Goal: Task Accomplishment & Management: Use online tool/utility

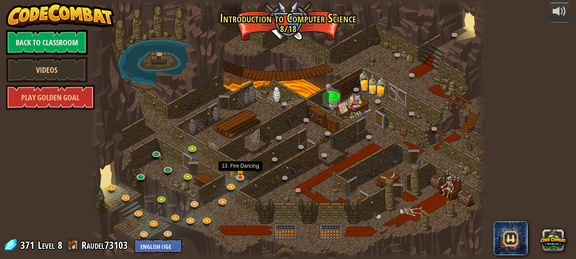
click at [240, 173] on img at bounding box center [240, 170] width 9 height 16
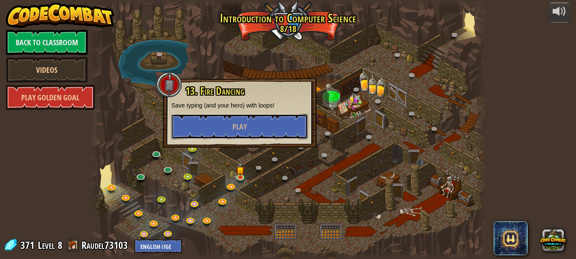
click at [243, 122] on span "Play" at bounding box center [239, 127] width 14 height 11
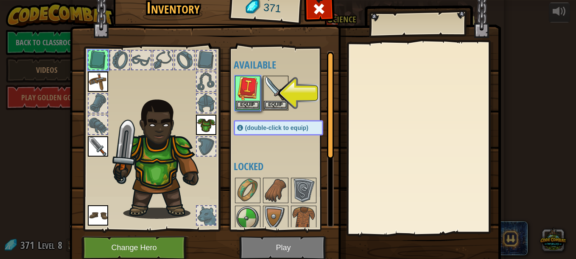
click at [246, 92] on img at bounding box center [248, 89] width 24 height 24
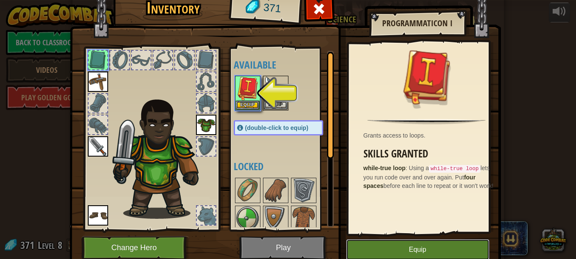
click at [441, 248] on button "Equip" at bounding box center [417, 250] width 143 height 21
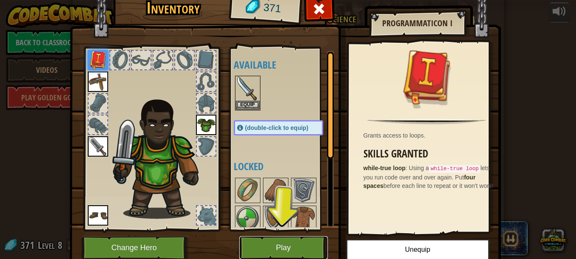
click at [278, 243] on button "Play" at bounding box center [283, 248] width 89 height 23
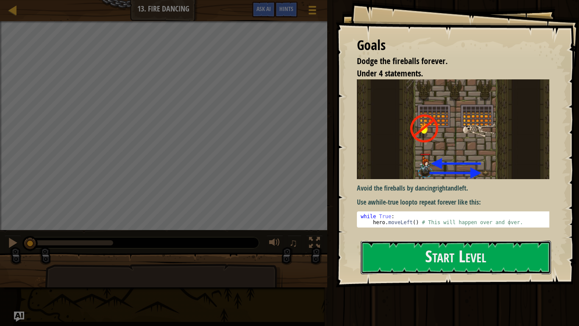
click at [433, 249] on button "Start Level" at bounding box center [456, 256] width 190 height 33
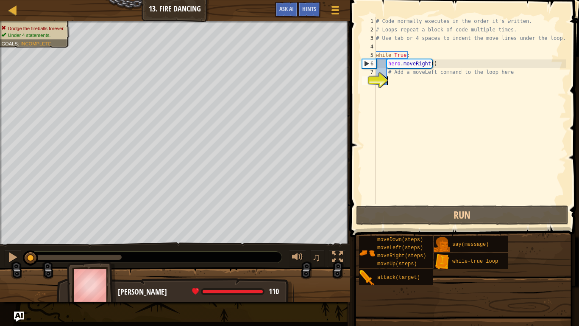
type textarea "h"
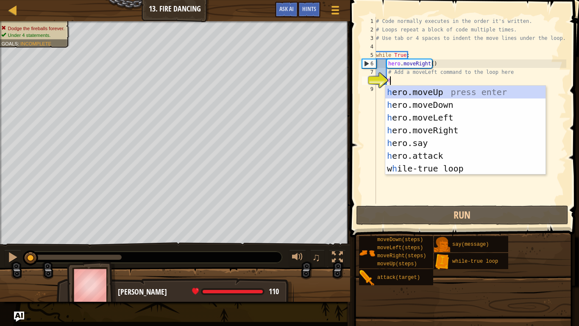
scroll to position [4, 0]
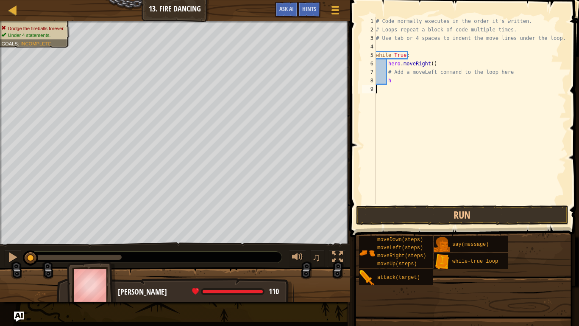
click at [421, 220] on button "Run" at bounding box center [462, 215] width 212 height 20
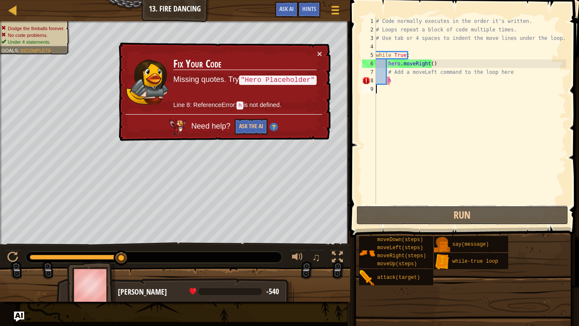
click at [413, 215] on button "Run" at bounding box center [462, 215] width 212 height 20
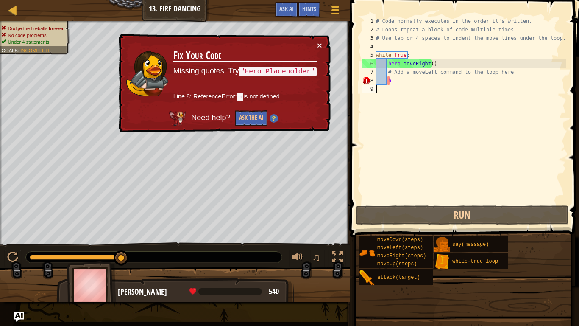
click at [322, 46] on button "×" at bounding box center [319, 45] width 5 height 9
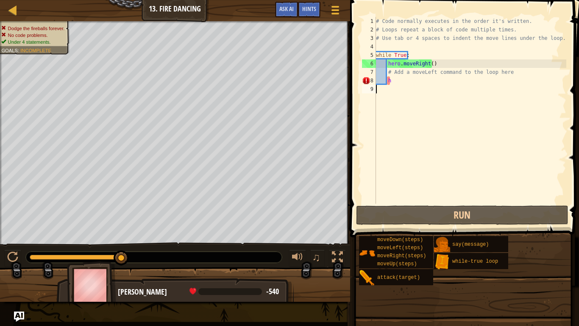
type textarea "h"
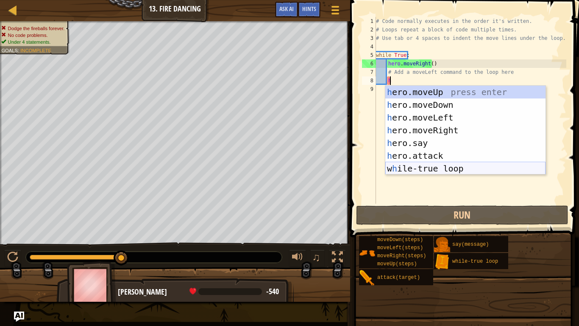
click at [443, 166] on div "h ero.moveUp press enter h ero.moveDown press enter h ero.moveLeft press enter …" at bounding box center [465, 143] width 160 height 114
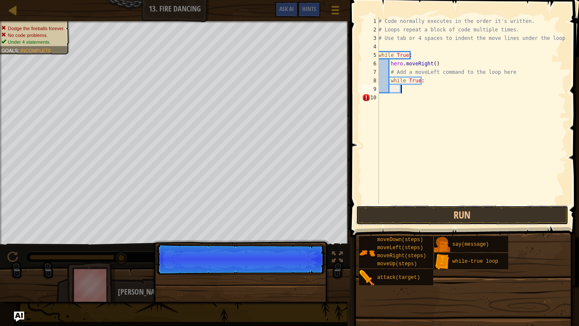
click at [446, 213] on button "Run" at bounding box center [462, 215] width 212 height 20
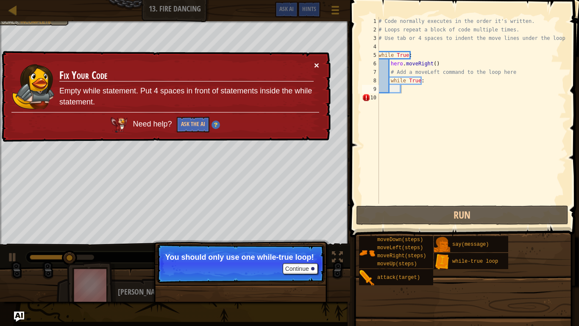
click at [318, 63] on button "×" at bounding box center [316, 65] width 5 height 9
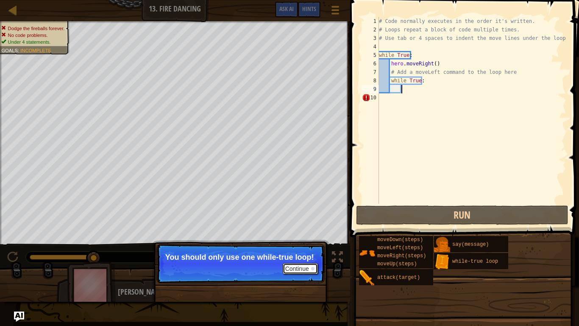
click at [304, 259] on button "Continue" at bounding box center [300, 268] width 35 height 11
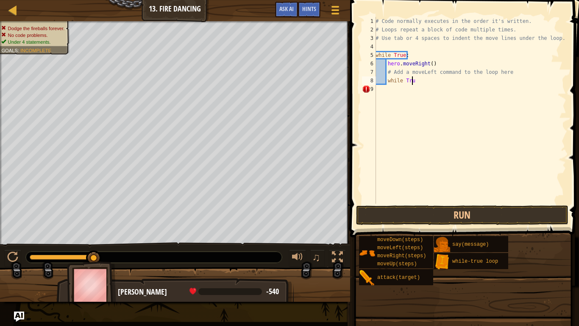
type textarea "w"
type textarea "#"
type textarea "h"
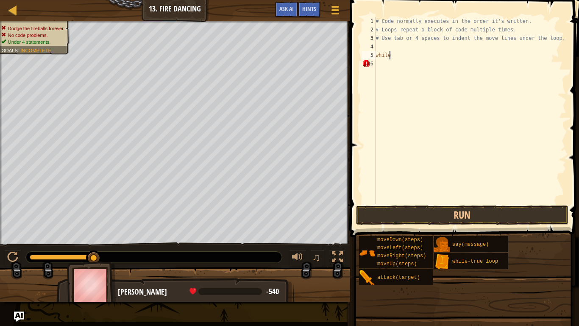
type textarea "w"
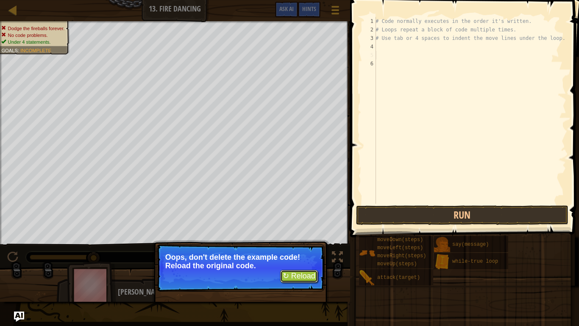
click at [307, 259] on button "↻ Reload" at bounding box center [299, 276] width 38 height 13
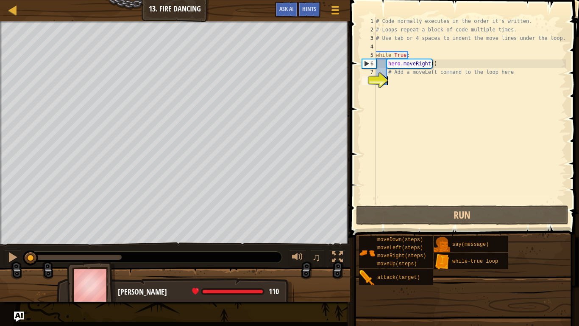
type textarea "h"
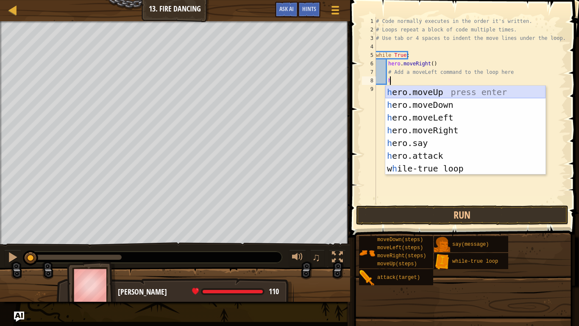
click at [462, 92] on div "h ero.moveUp press enter h ero.moveDown press enter h ero.moveLeft press enter …" at bounding box center [465, 143] width 160 height 114
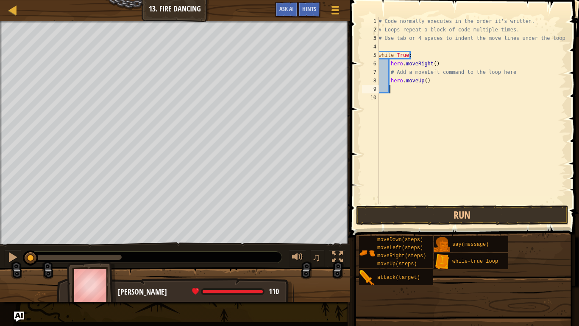
type textarea "h"
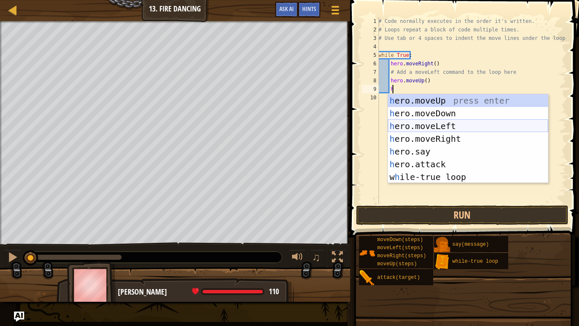
click at [433, 124] on div "h ero.moveUp press enter h ero.moveDown press enter h ero.moveLeft press enter …" at bounding box center [468, 151] width 160 height 114
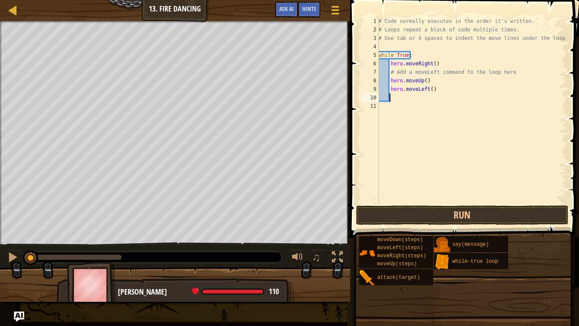
type textarea "h"
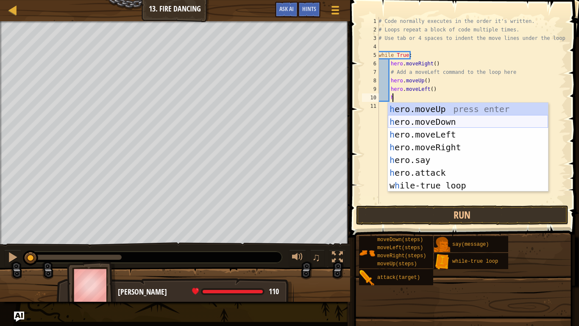
click at [435, 123] on div "h ero.moveUp press enter h ero.moveDown press enter h ero.moveLeft press enter …" at bounding box center [468, 160] width 160 height 114
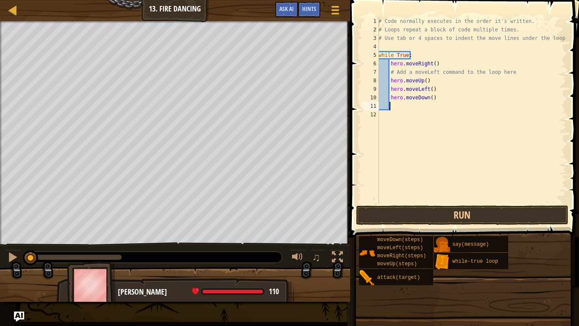
type textarea "h"
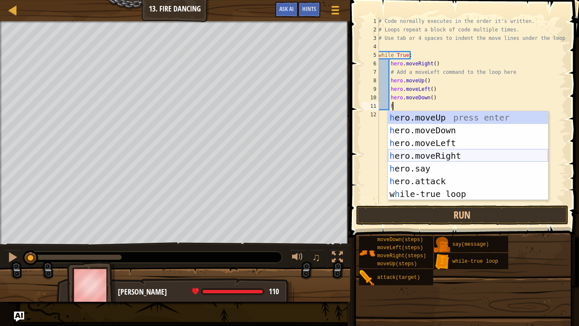
click at [459, 152] on div "h ero.moveUp press enter h ero.moveDown press enter h ero.moveLeft press enter …" at bounding box center [468, 168] width 160 height 114
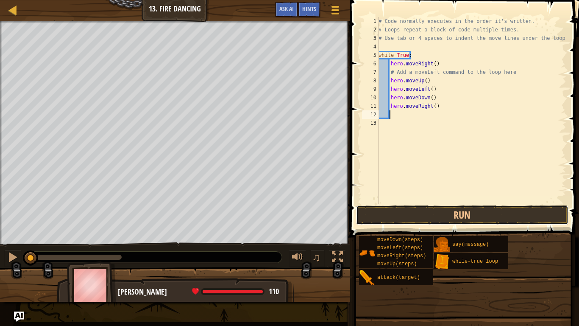
click at [465, 216] on button "Run" at bounding box center [462, 215] width 212 height 20
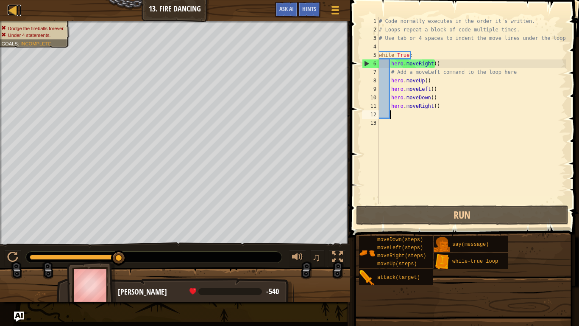
click at [16, 9] on div at bounding box center [13, 10] width 11 height 11
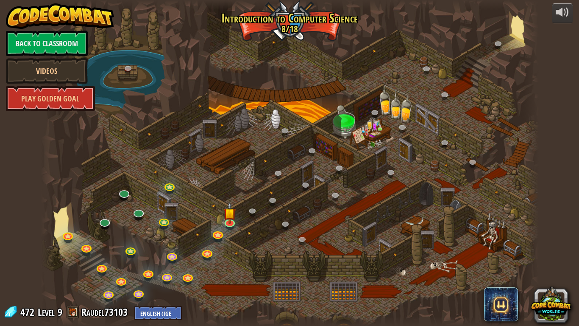
click at [48, 99] on link "Play Golden Goal" at bounding box center [50, 98] width 89 height 25
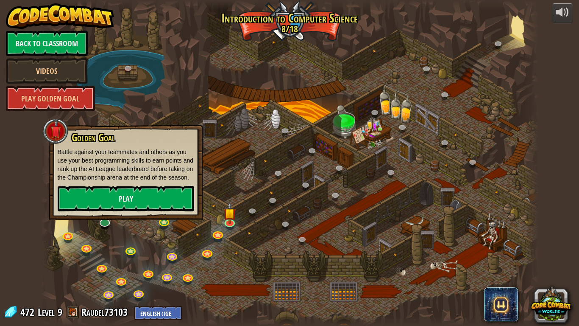
click at [241, 156] on div at bounding box center [290, 163] width 498 height 326
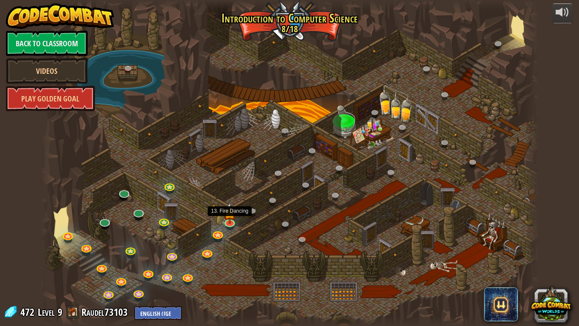
click at [230, 220] on img at bounding box center [229, 213] width 13 height 22
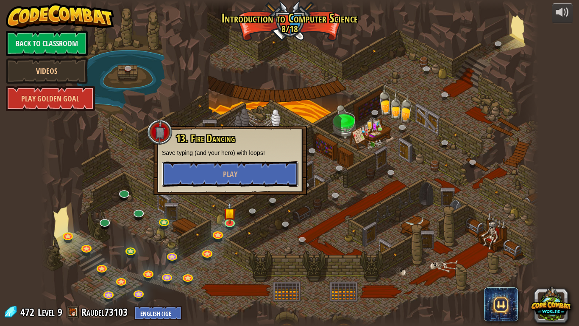
click at [234, 171] on span "Play" at bounding box center [230, 174] width 14 height 11
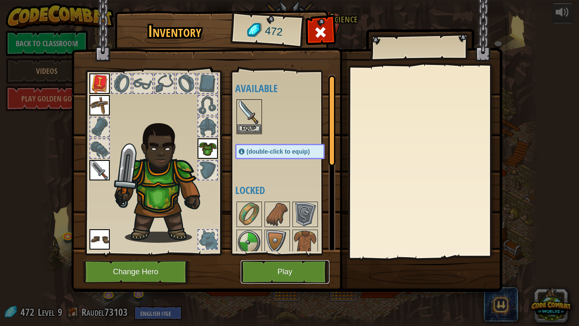
click at [287, 259] on button "Play" at bounding box center [285, 271] width 89 height 23
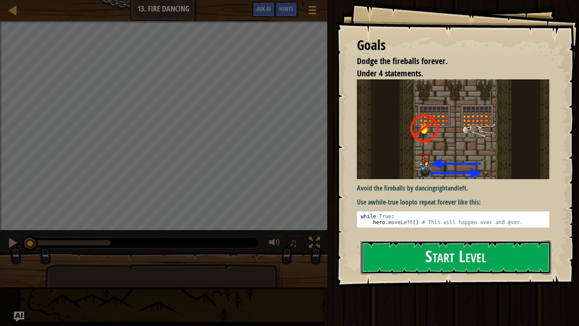
click at [385, 258] on button "Start Level" at bounding box center [456, 256] width 190 height 33
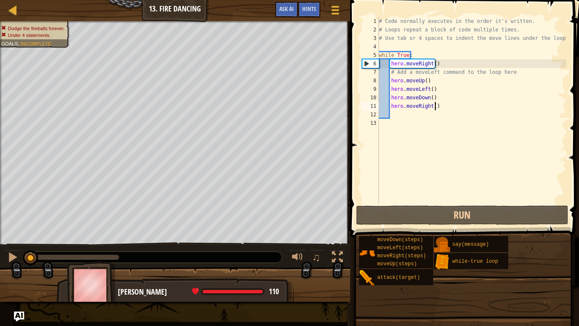
click at [440, 108] on div "# Code normally executes in the order it's written. # Loops repeat a block of c…" at bounding box center [471, 118] width 189 height 203
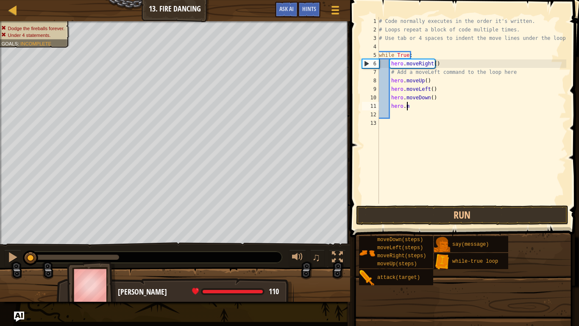
type textarea "h"
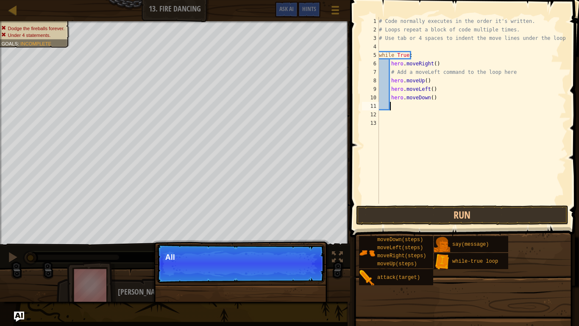
click at [443, 97] on div "# Code normally executes in the order it's written. # Loops repeat a block of c…" at bounding box center [471, 118] width 189 height 203
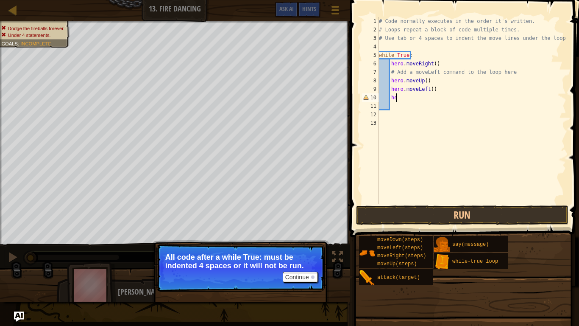
type textarea "h"
click at [431, 81] on div "# Code normally executes in the order it's written. # Loops repeat a block of c…" at bounding box center [471, 118] width 189 height 203
type textarea "h"
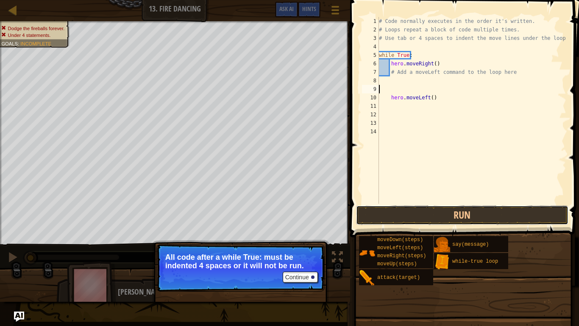
click at [421, 208] on button "Run" at bounding box center [462, 215] width 212 height 20
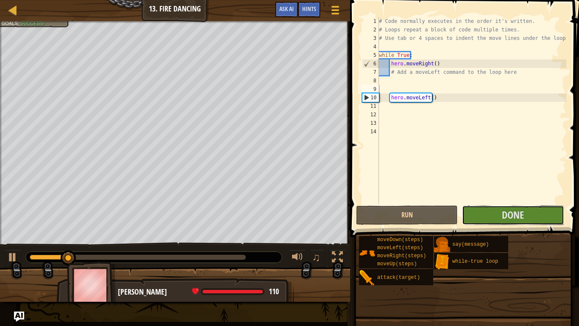
click at [515, 213] on span "Done" at bounding box center [513, 215] width 22 height 14
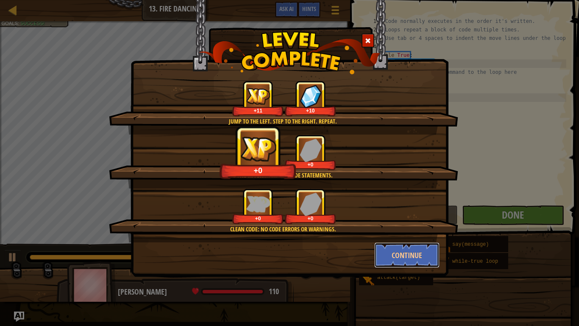
click at [390, 254] on button "Continue" at bounding box center [407, 254] width 66 height 25
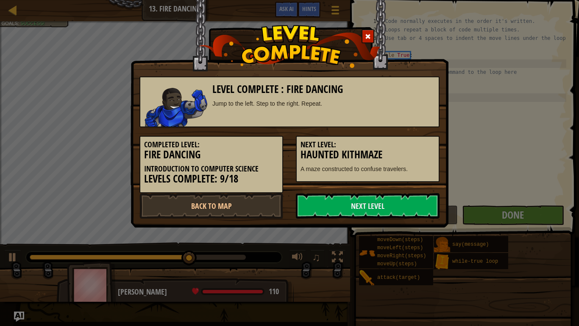
click at [365, 202] on link "Next Level" at bounding box center [368, 205] width 144 height 25
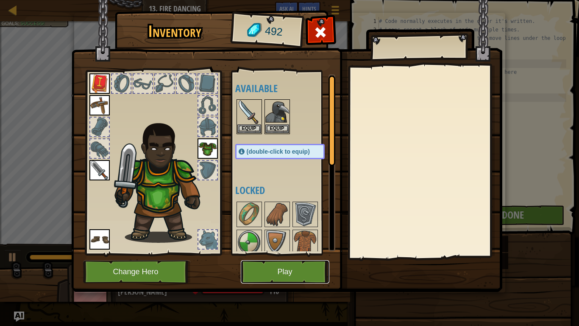
click at [288, 259] on button "Play" at bounding box center [285, 271] width 89 height 23
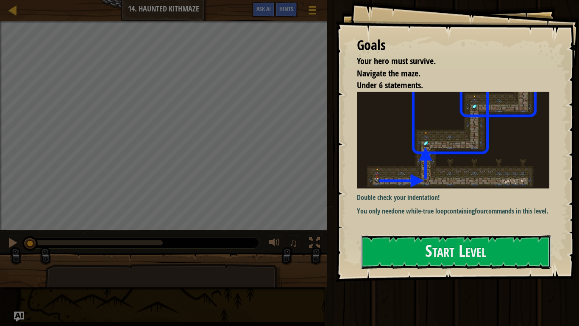
click at [369, 259] on button "Start Level" at bounding box center [456, 251] width 190 height 33
